Goal: Transaction & Acquisition: Purchase product/service

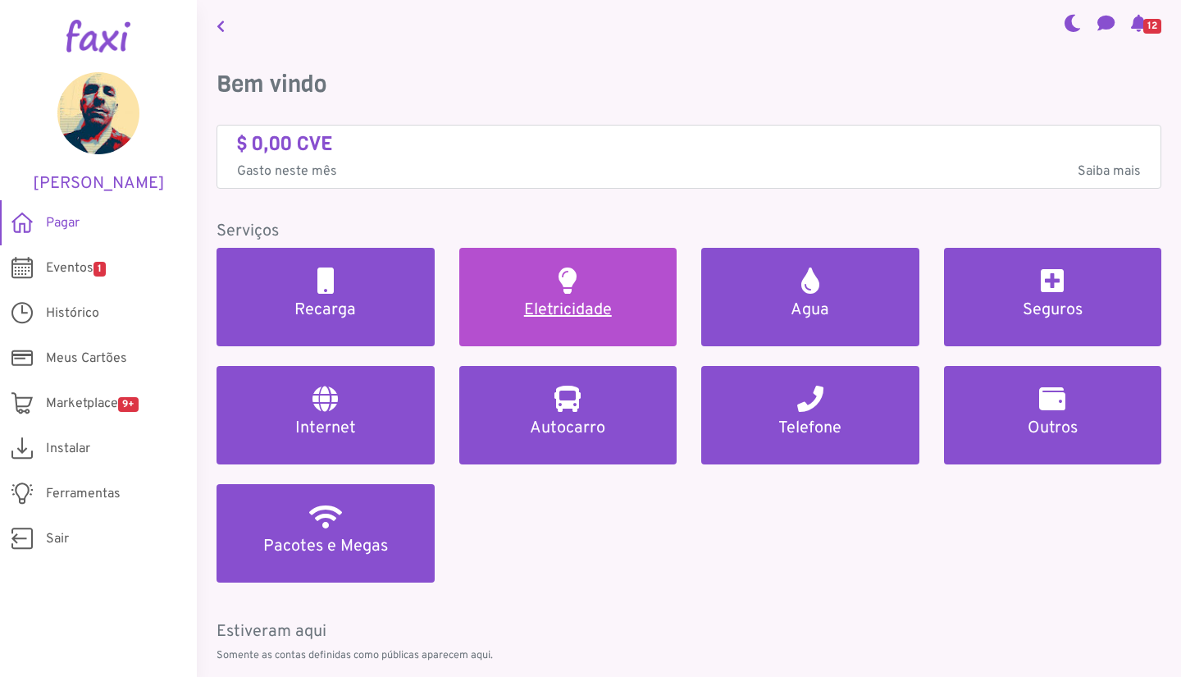
click at [550, 303] on h5 "Eletricidade" at bounding box center [568, 310] width 179 height 20
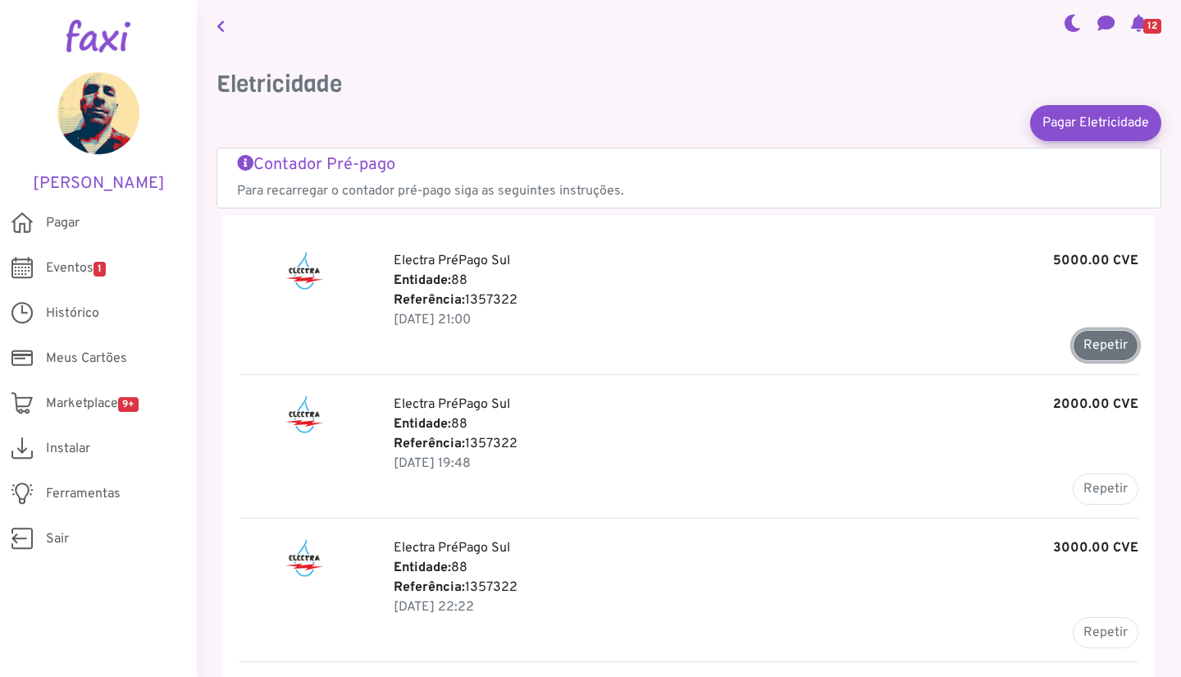
click at [1092, 344] on button "Repetir" at bounding box center [1106, 345] width 66 height 31
type input "*******"
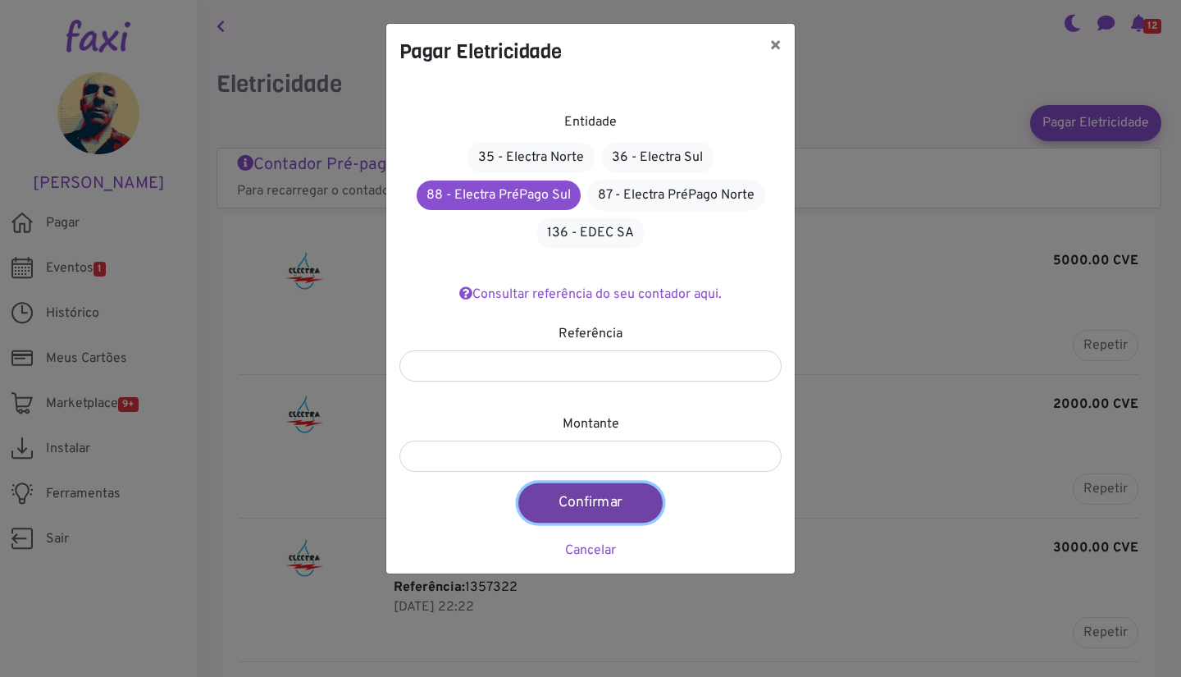
click at [578, 506] on button "Confirmar" at bounding box center [590, 502] width 144 height 39
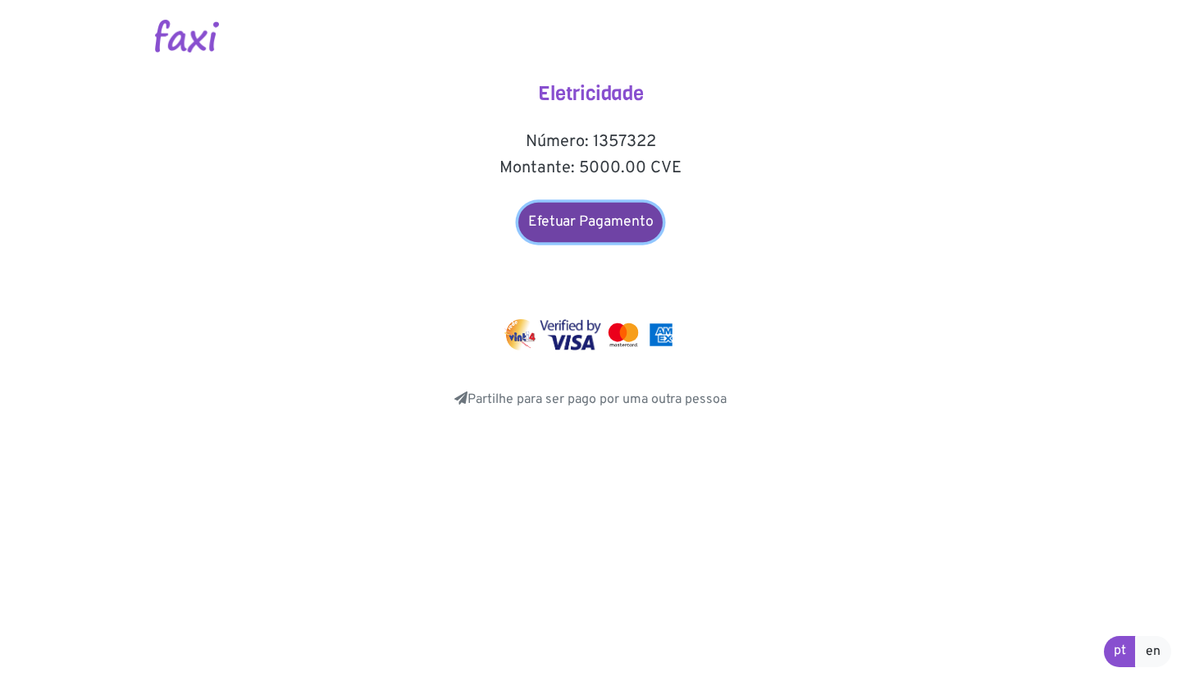
click at [591, 235] on link "Efetuar Pagamento" at bounding box center [590, 222] width 144 height 39
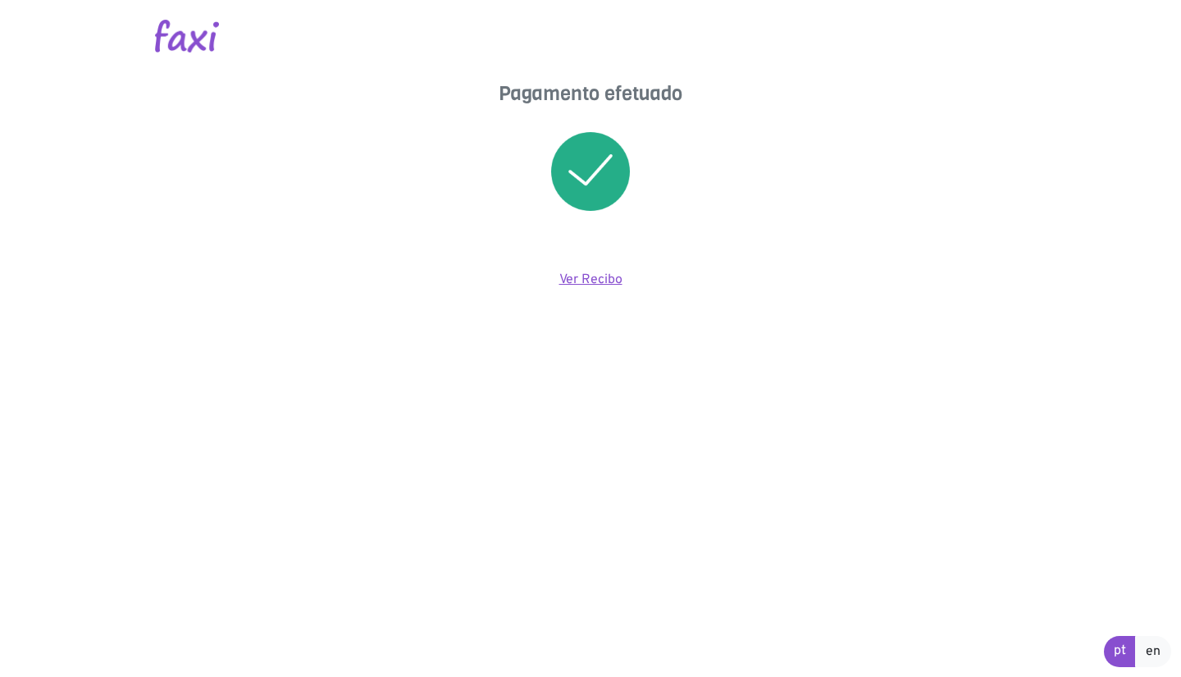
click at [584, 281] on link "Ver Recibo" at bounding box center [590, 279] width 63 height 16
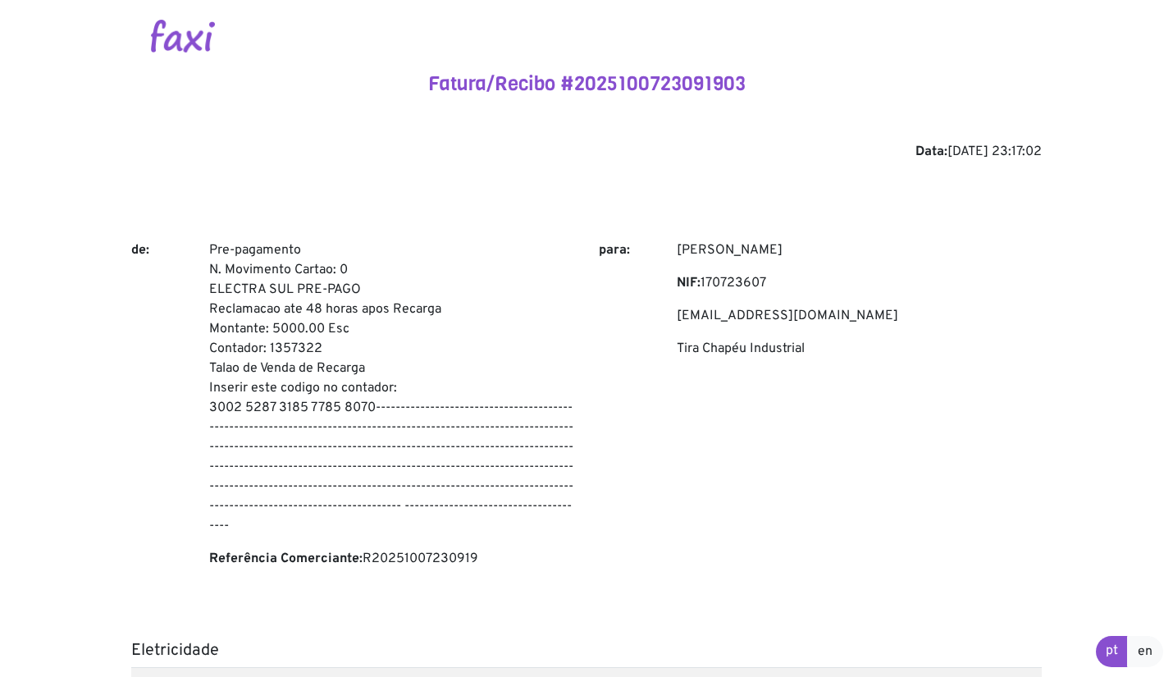
click at [220, 247] on p "Pre-pagamento N. Movimento Cartao: 0 ELECTRA SUL PRE-PAGO Reclamacao ate 48 hor…" at bounding box center [391, 387] width 365 height 295
click at [370, 403] on p "Pre-pagamento N. Movimento Cartao: 0 ELECTRA SUL PRE-PAGO Reclamacao ate 48 hor…" at bounding box center [391, 387] width 365 height 295
click at [455, 422] on p "Pre-pagamento N. Movimento Cartao: 0 ELECTRA SUL PRE-PAGO Reclamacao ate 48 hor…" at bounding box center [391, 387] width 365 height 295
click at [215, 244] on p "Pre-pagamento N. Movimento Cartao: 0 ELECTRA SUL PRE-PAGO Reclamacao ate 48 hor…" at bounding box center [391, 387] width 365 height 295
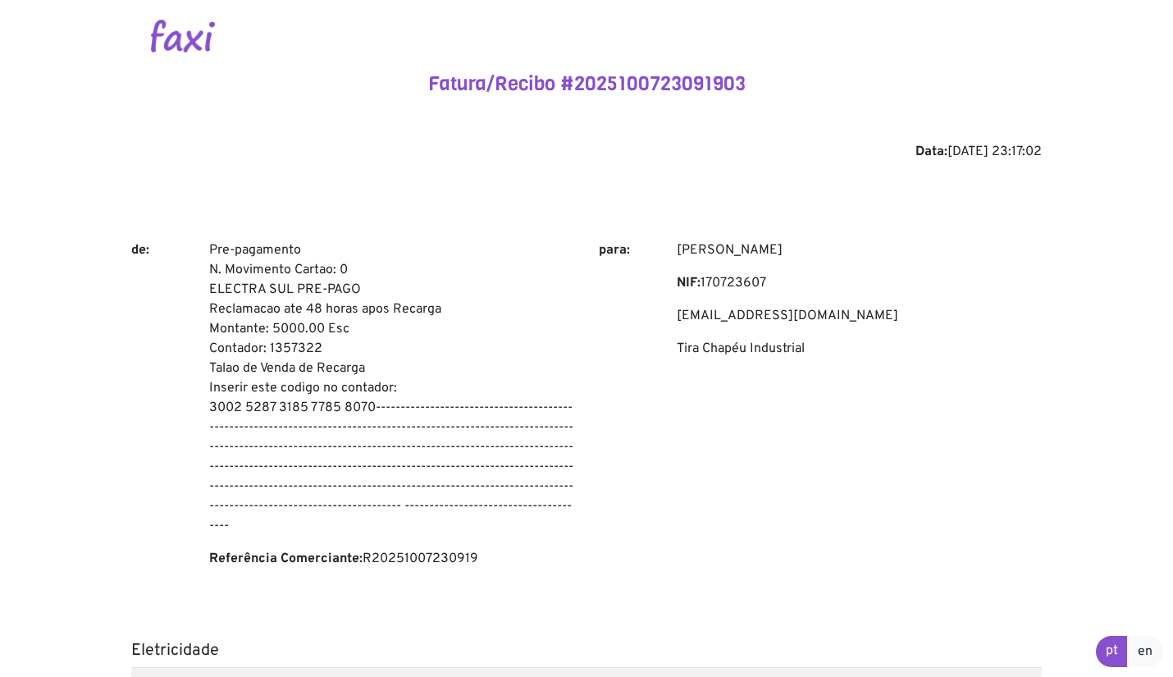
click at [215, 244] on p "Pre-pagamento N. Movimento Cartao: 0 ELECTRA SUL PRE-PAGO Reclamacao ate 48 hor…" at bounding box center [391, 387] width 365 height 295
click at [363, 409] on p "Pre-pagamento N. Movimento Cartao: 0 ELECTRA SUL PRE-PAGO Reclamacao ate 48 hor…" at bounding box center [391, 387] width 365 height 295
copy p "Pre-pagamento N. Movimento Cartao: 0 ELECTRA SUL PRE-PAGO Reclamacao ate 48 hor…"
